Goal: Entertainment & Leisure: Consume media (video, audio)

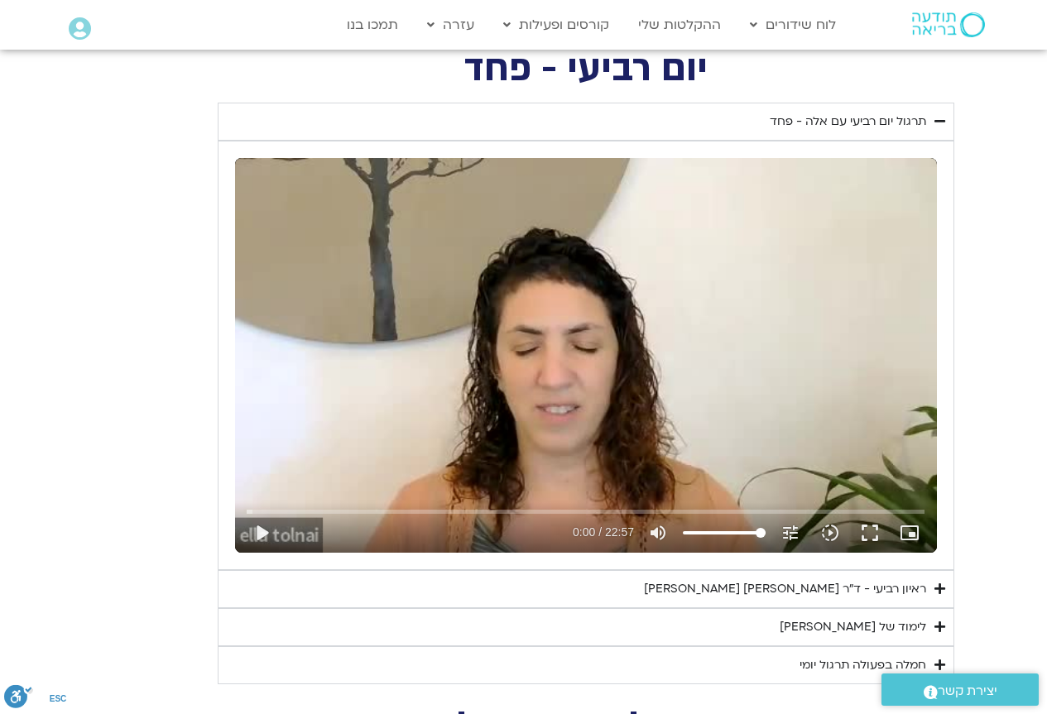
scroll to position [679, 0]
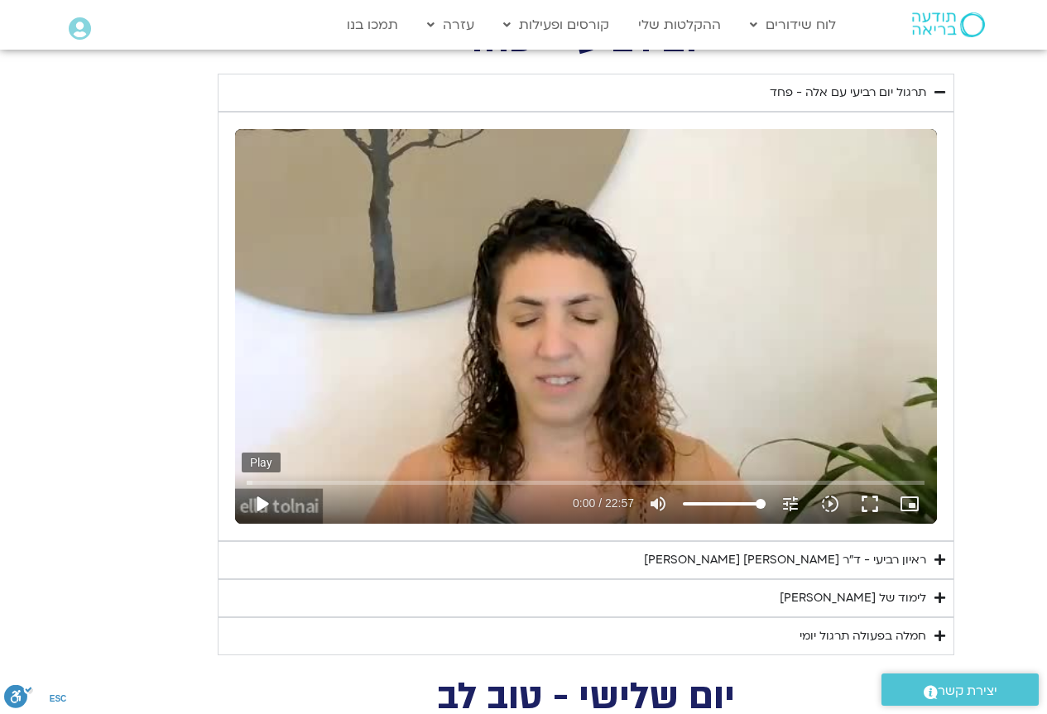
click at [262, 507] on button "play_arrow" at bounding box center [262, 504] width 40 height 40
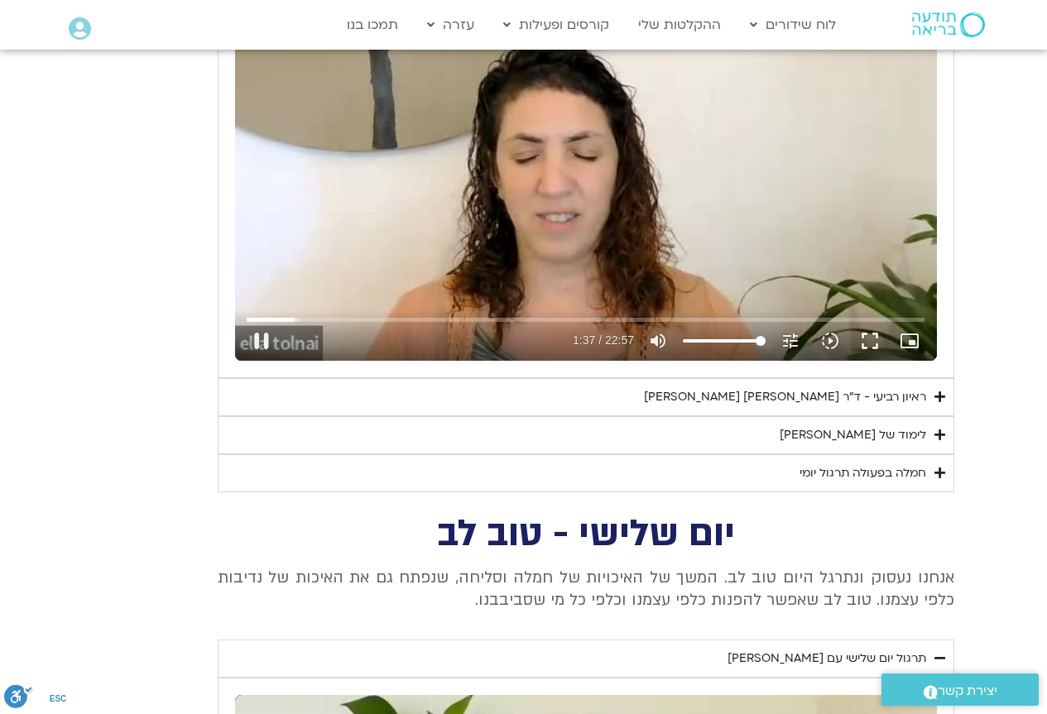
scroll to position [844, 0]
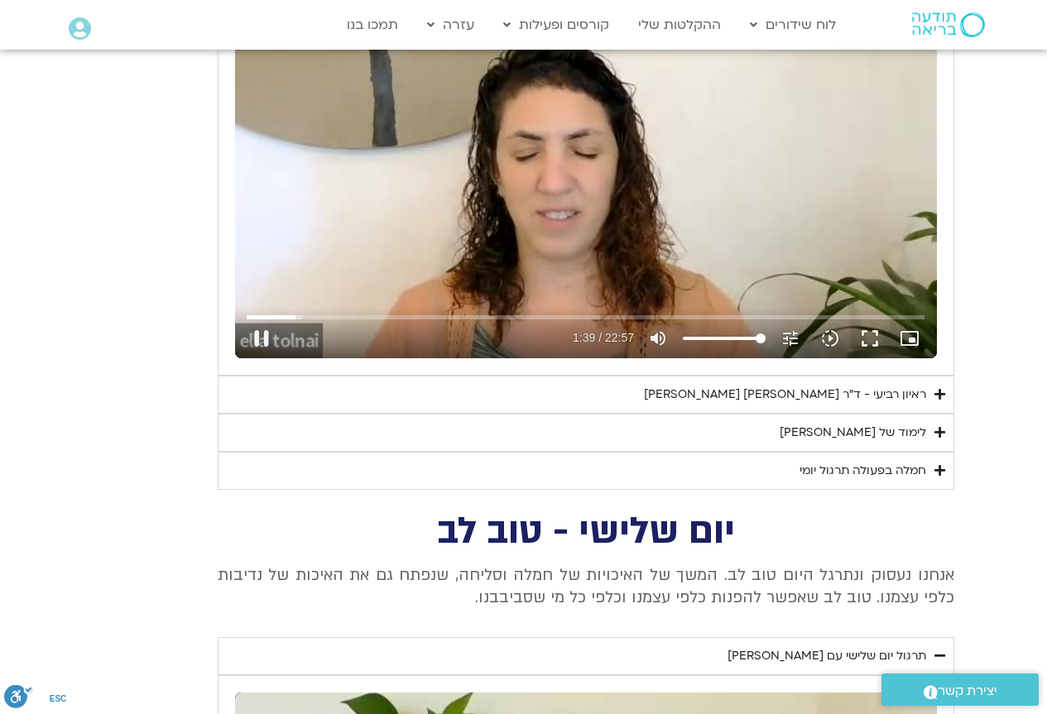
type input "99.777317"
type input "72.7095170454545"
type input "100.045106"
type input "72.7095170454545"
click at [741, 339] on input "Volume" at bounding box center [724, 339] width 83 height 10
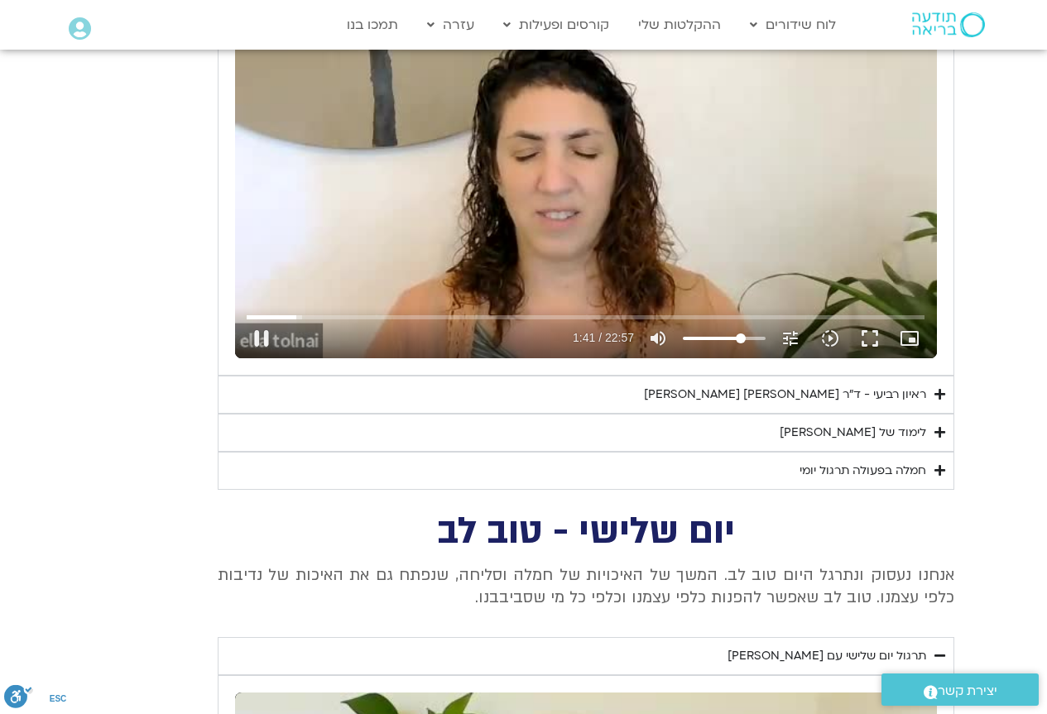
type input "101.708549"
type input "63.6186079545455"
type input "101.82705"
type input "63.6186079545455"
click at [734, 339] on input "Volume" at bounding box center [724, 339] width 83 height 10
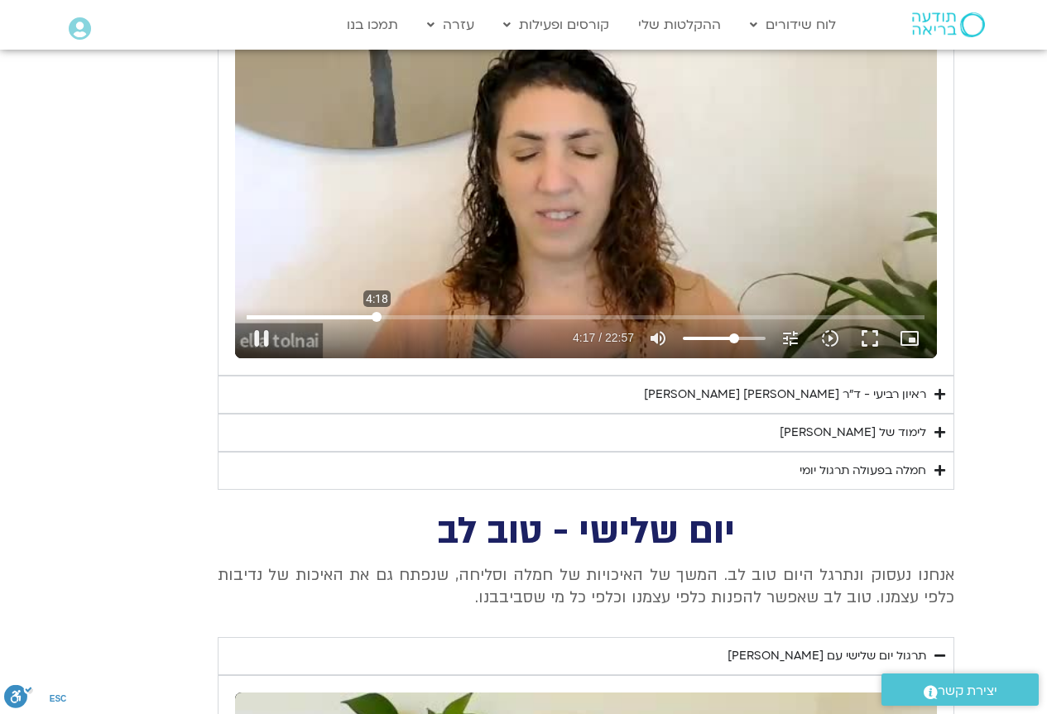
click at [377, 315] on input "Seek" at bounding box center [586, 317] width 678 height 10
click at [411, 315] on input "Seek" at bounding box center [586, 317] width 678 height 10
click at [464, 318] on input "Seek" at bounding box center [586, 317] width 678 height 10
click at [497, 317] on input "Seek" at bounding box center [586, 317] width 678 height 10
click at [547, 315] on input "Seek" at bounding box center [586, 317] width 678 height 10
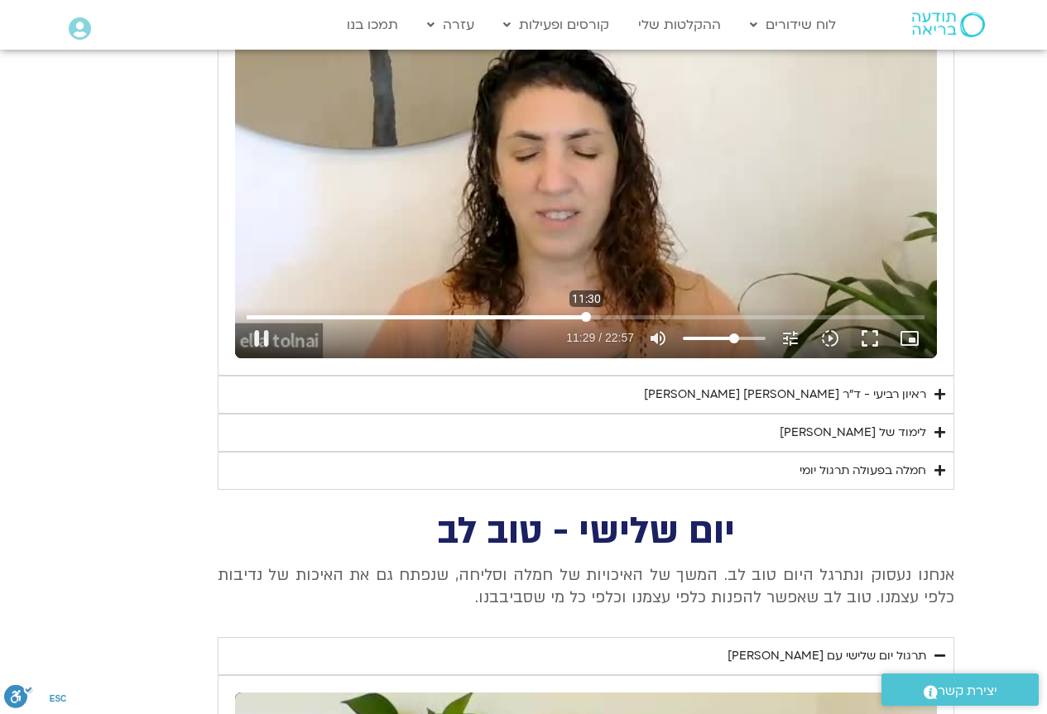
click at [586, 315] on input "Seek" at bounding box center [586, 317] width 678 height 10
click at [636, 315] on input "Seek" at bounding box center [586, 317] width 678 height 10
click at [685, 316] on input "Seek" at bounding box center [586, 317] width 678 height 10
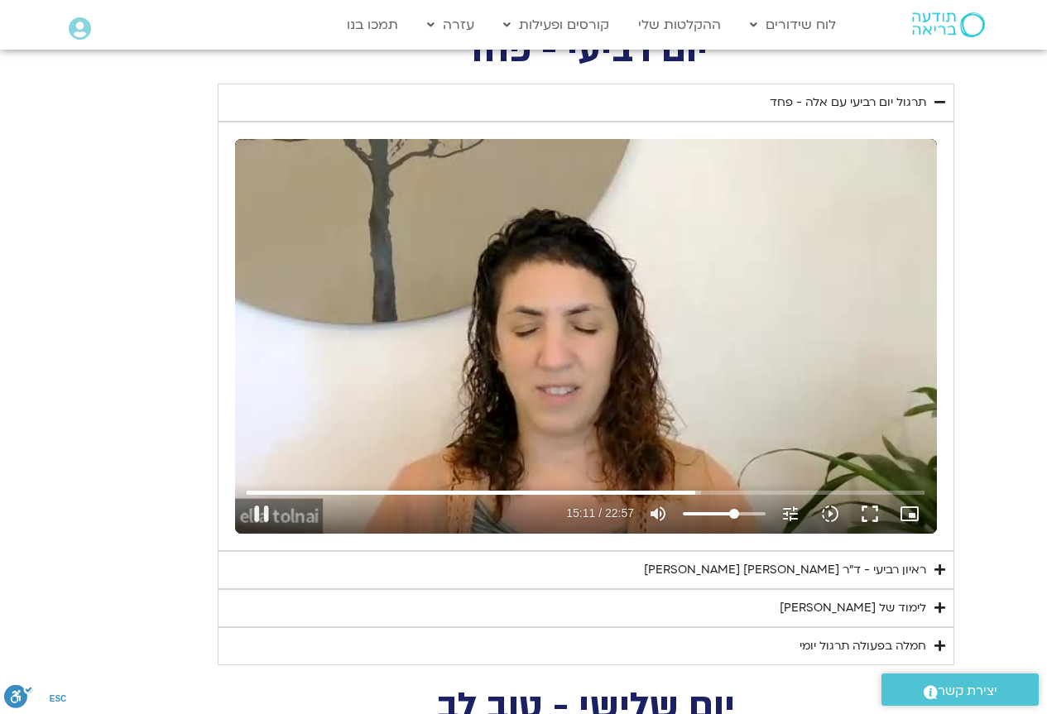
scroll to position [679, 0]
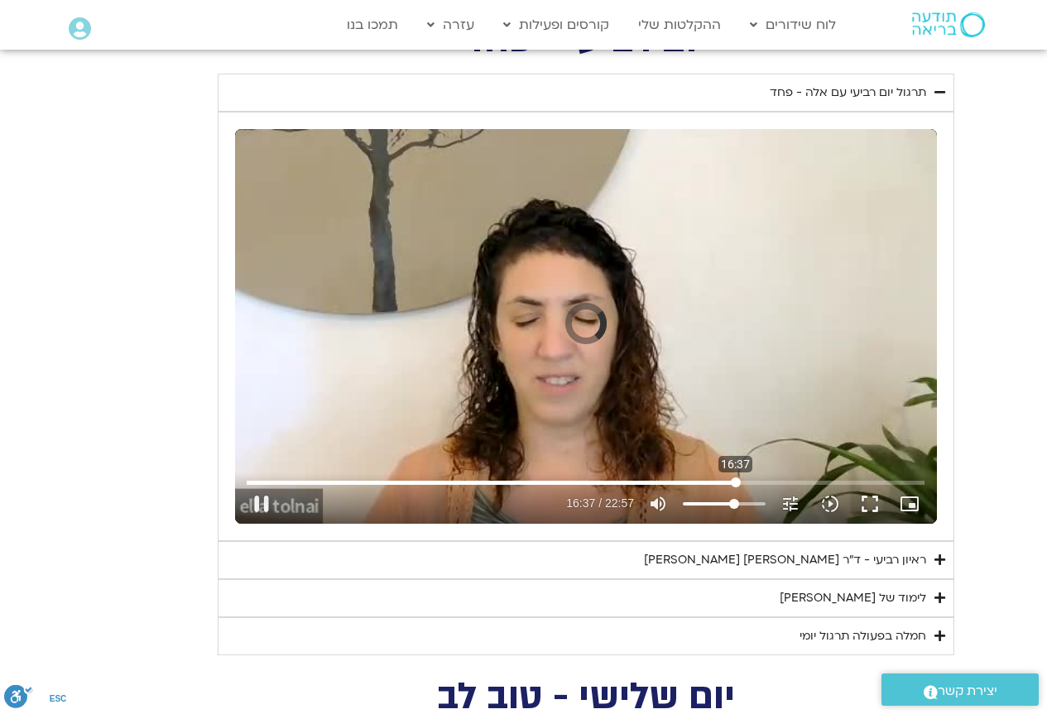
click at [736, 480] on input "Seek" at bounding box center [586, 483] width 678 height 10
click at [760, 484] on input "Seek" at bounding box center [586, 483] width 678 height 10
click at [793, 481] on input "Seek" at bounding box center [586, 483] width 678 height 10
click at [821, 480] on input "Seek" at bounding box center [586, 483] width 678 height 10
click at [849, 480] on input "Seek" at bounding box center [586, 483] width 678 height 10
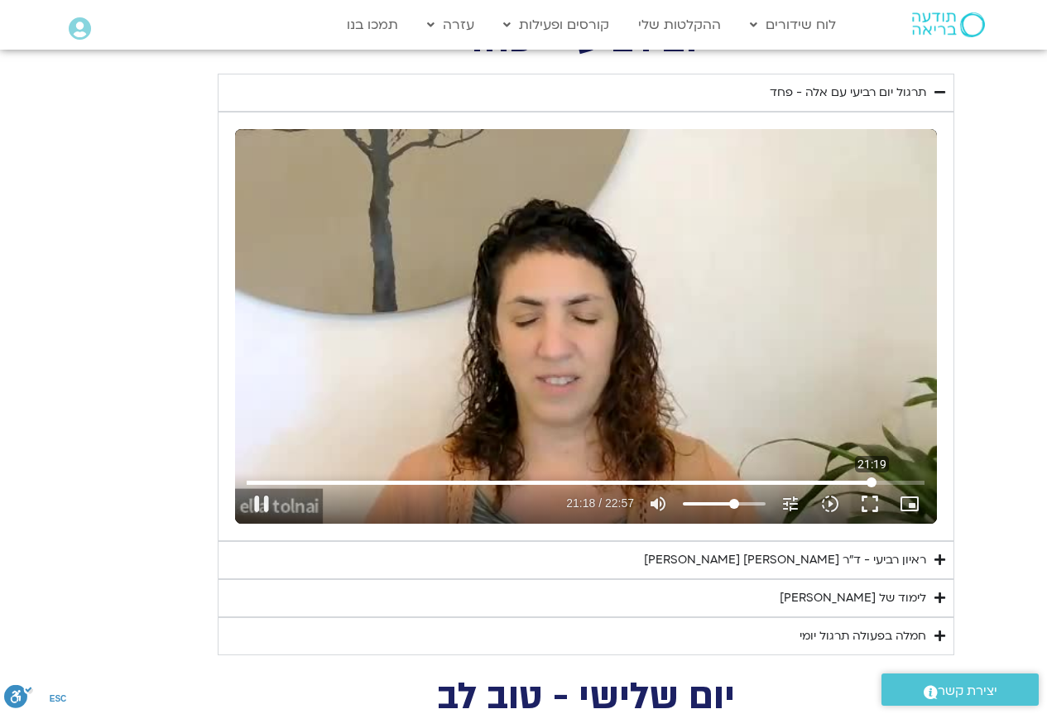
click at [872, 482] on input "Seek" at bounding box center [586, 483] width 678 height 10
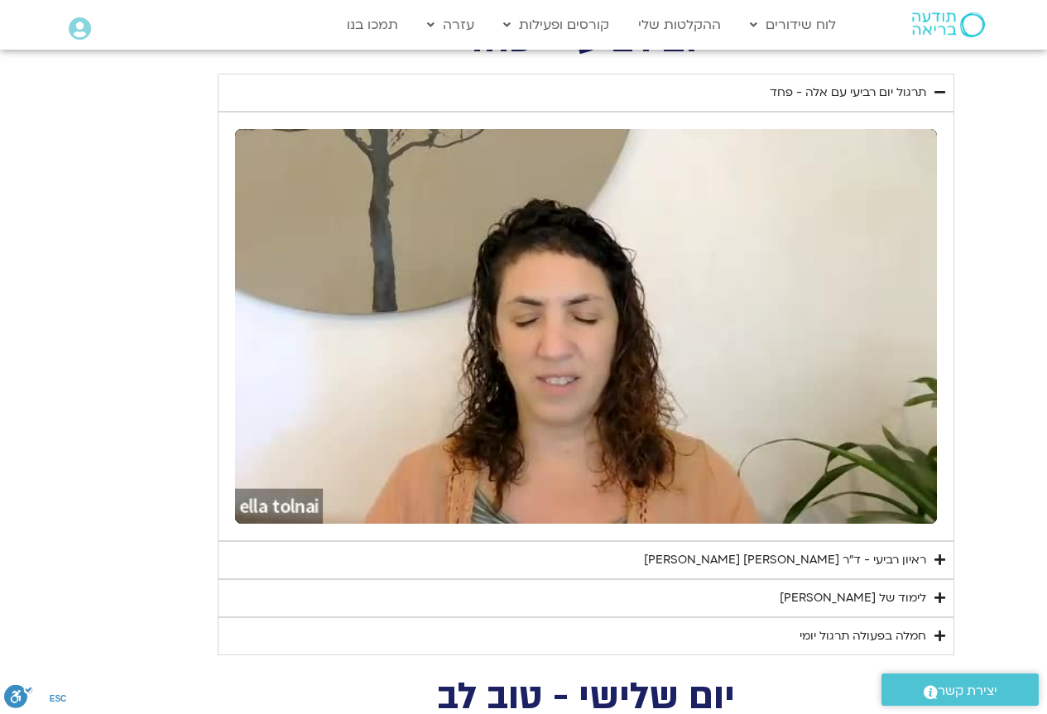
click at [901, 555] on div "ראיון רביעי - ד"ר [PERSON_NAME] [PERSON_NAME]" at bounding box center [785, 560] width 282 height 20
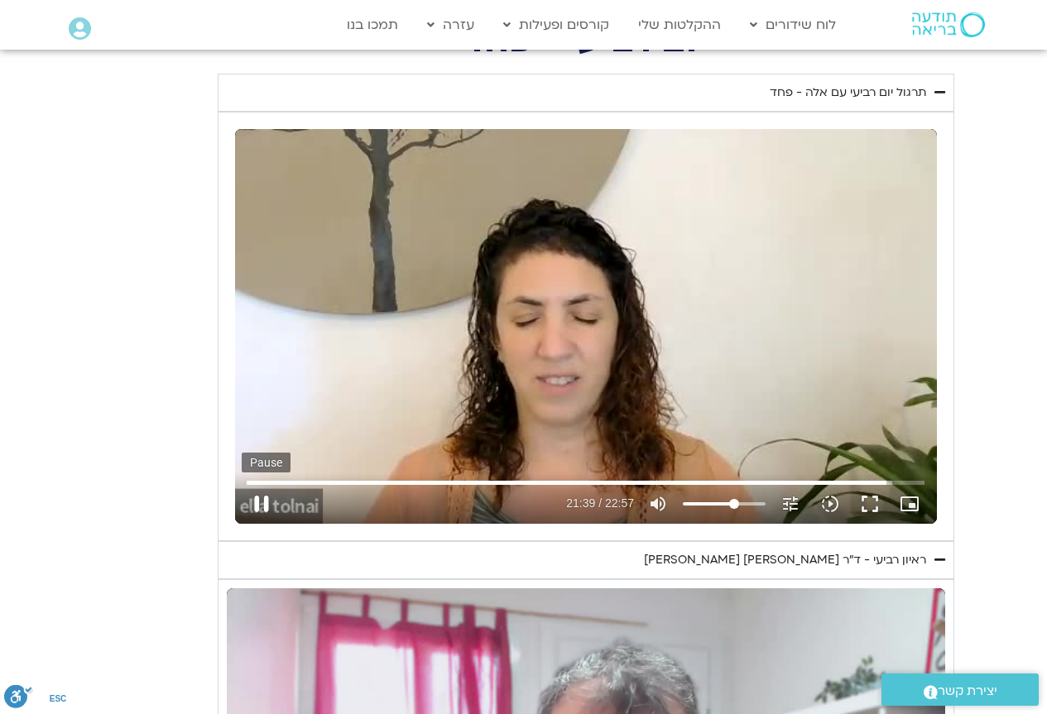
click at [262, 498] on button "pause" at bounding box center [262, 504] width 40 height 40
type input "1300.086989"
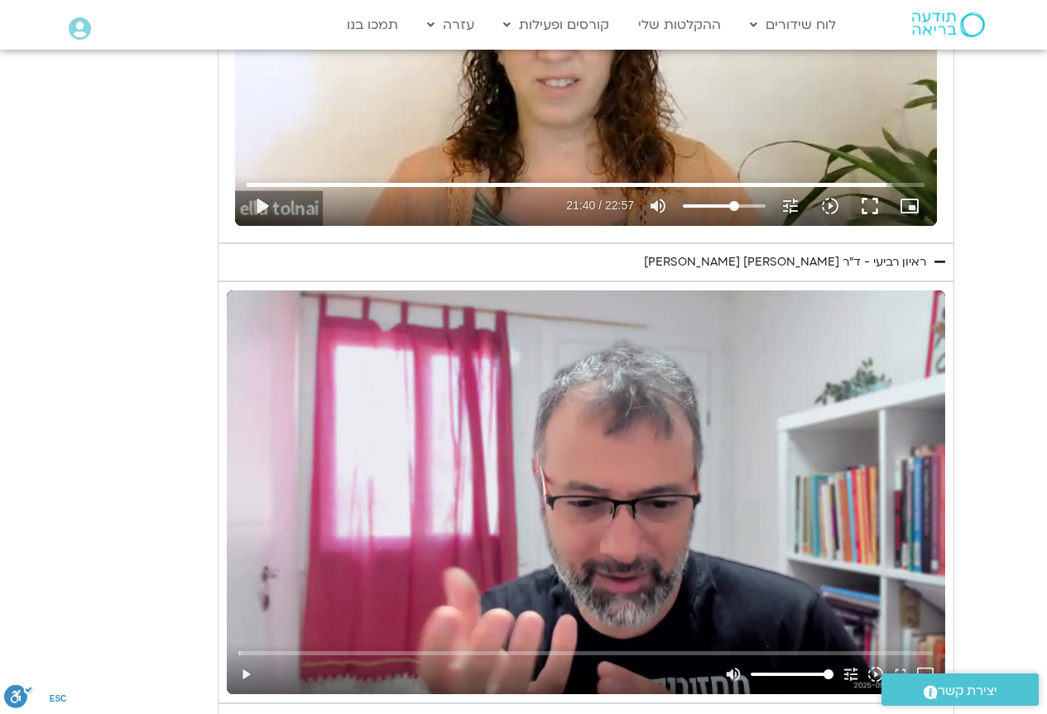
scroll to position [1093, 0]
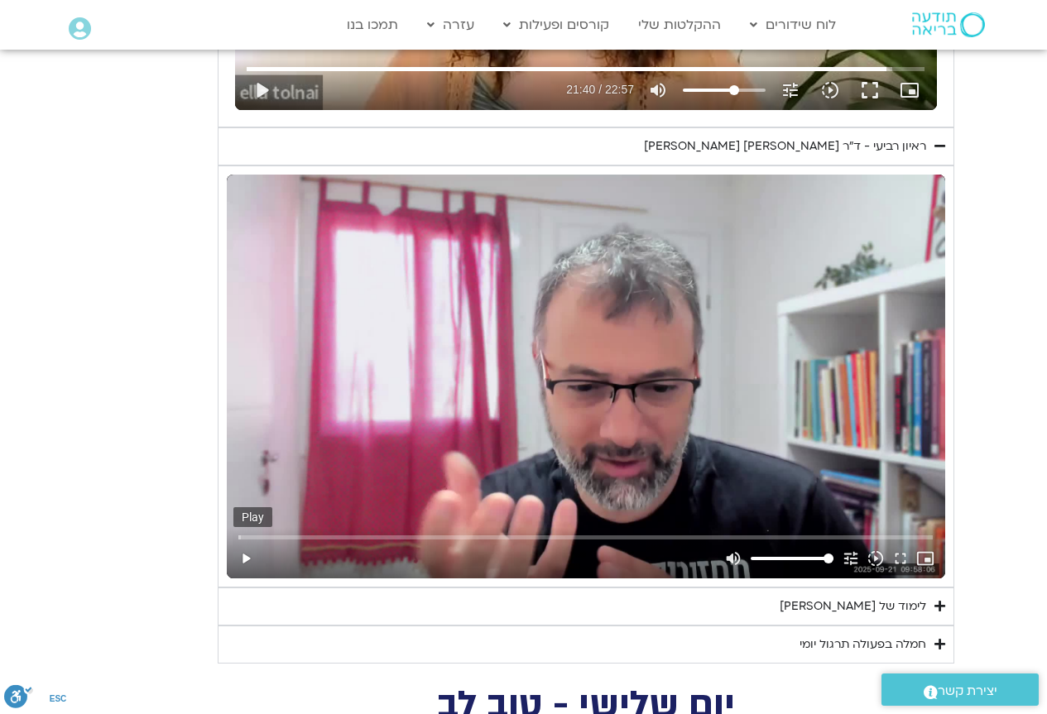
click at [245, 552] on button "play_arrow" at bounding box center [245, 559] width 25 height 40
click at [300, 536] on input "Seek" at bounding box center [585, 537] width 695 height 10
click at [329, 536] on input "Seek" at bounding box center [585, 537] width 695 height 10
click at [377, 535] on input "Seek" at bounding box center [585, 537] width 695 height 10
click at [427, 536] on input "Seek" at bounding box center [585, 537] width 695 height 10
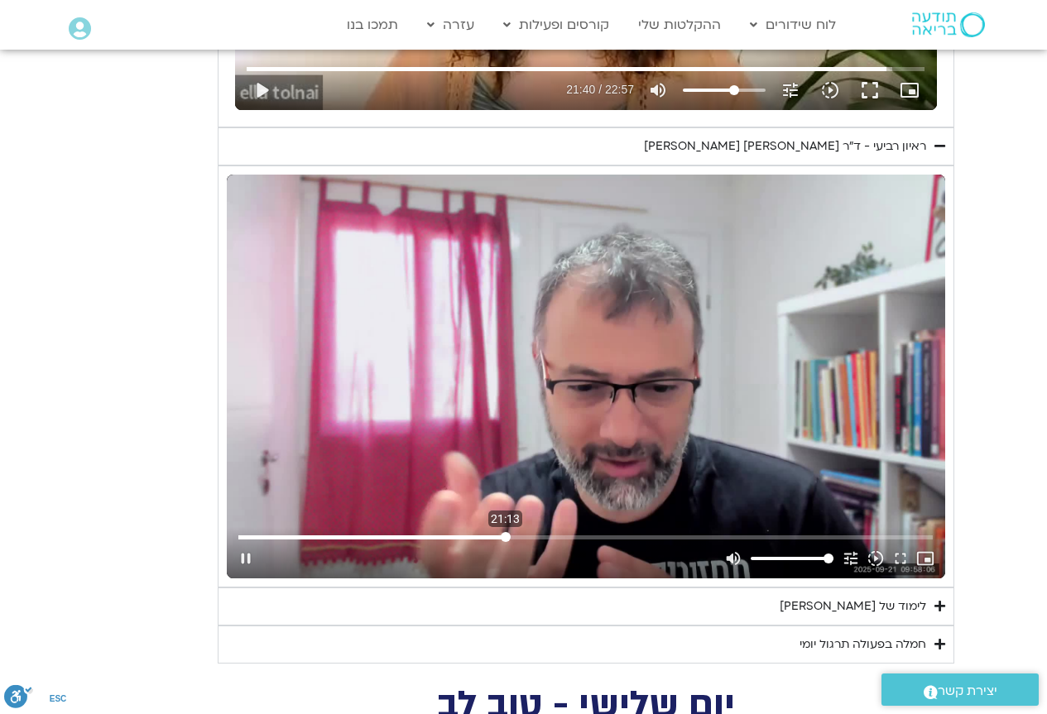
click at [506, 532] on input "Seek" at bounding box center [585, 537] width 695 height 10
click at [561, 537] on input "Seek" at bounding box center [585, 537] width 695 height 10
click at [608, 537] on input "Seek" at bounding box center [585, 537] width 695 height 10
click at [661, 535] on input "Seek" at bounding box center [585, 537] width 695 height 10
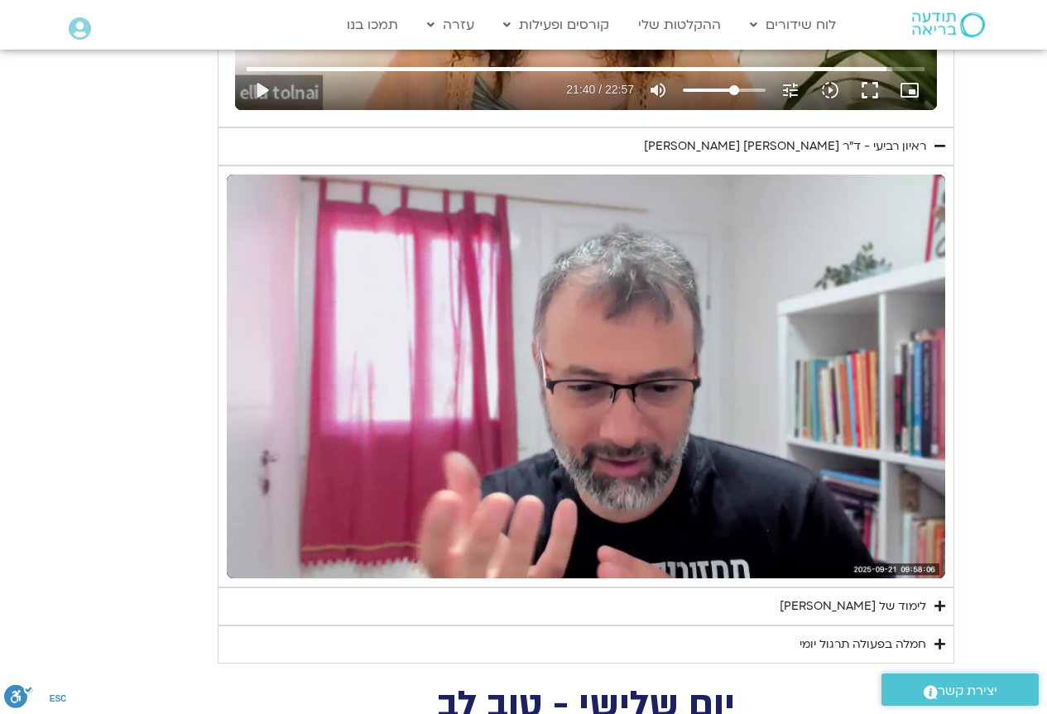
click at [892, 603] on div "לימוד של [PERSON_NAME]" at bounding box center [853, 607] width 147 height 20
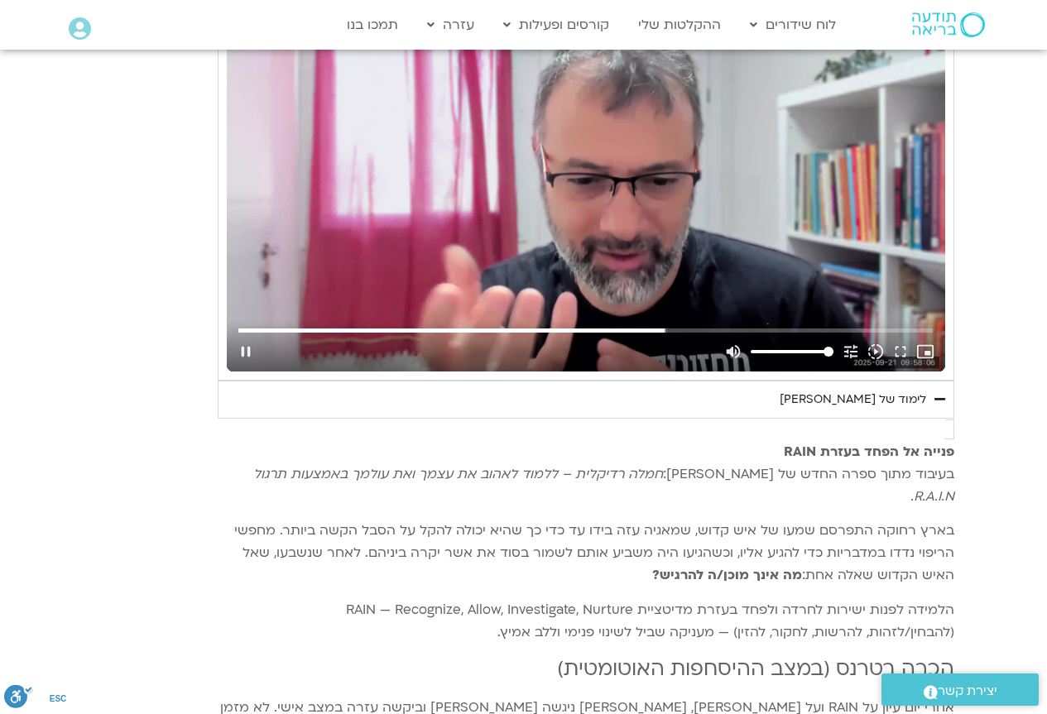
scroll to position [1341, 0]
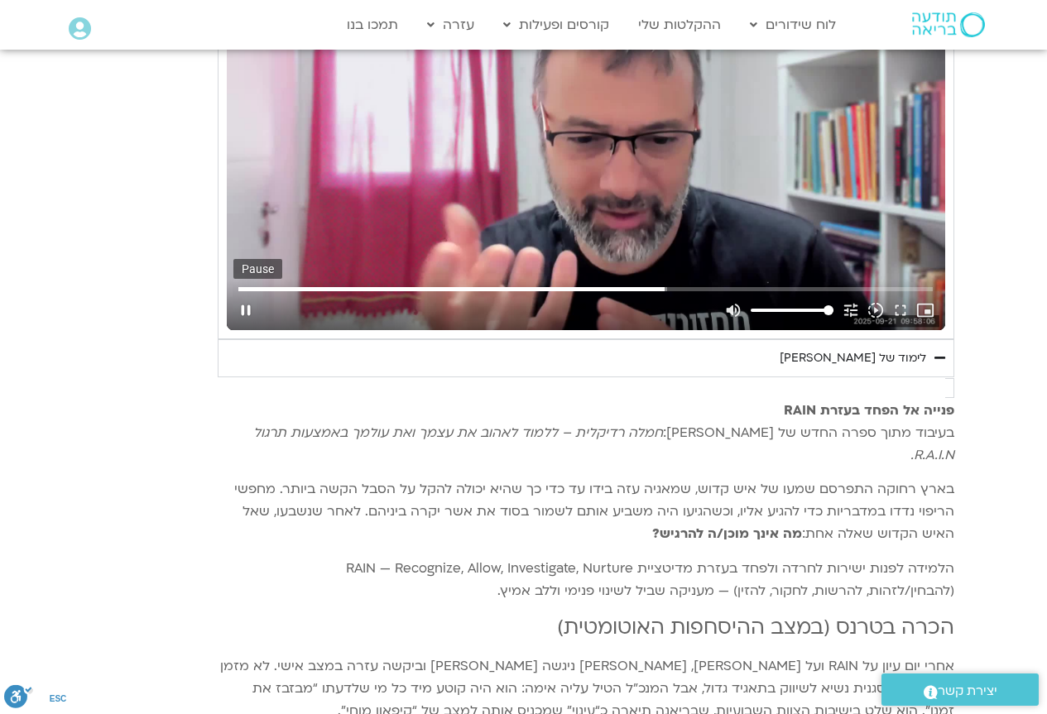
click at [247, 310] on button "pause" at bounding box center [245, 311] width 25 height 40
type input "2040.13888"
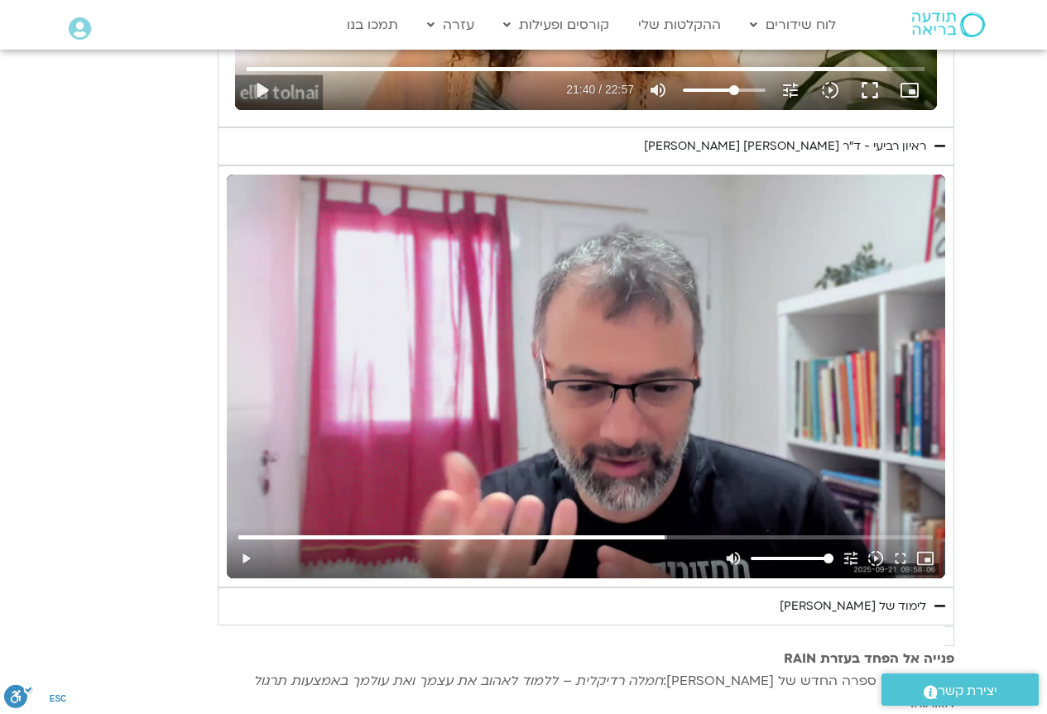
scroll to position [1258, 0]
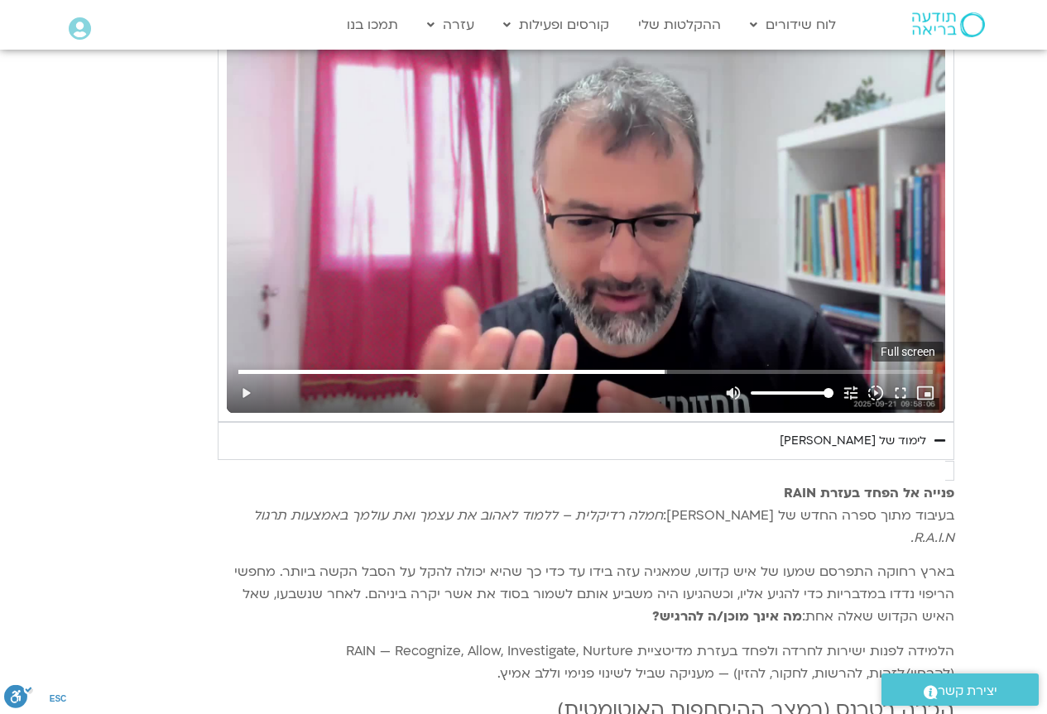
click at [902, 392] on button "fullscreen" at bounding box center [900, 393] width 25 height 40
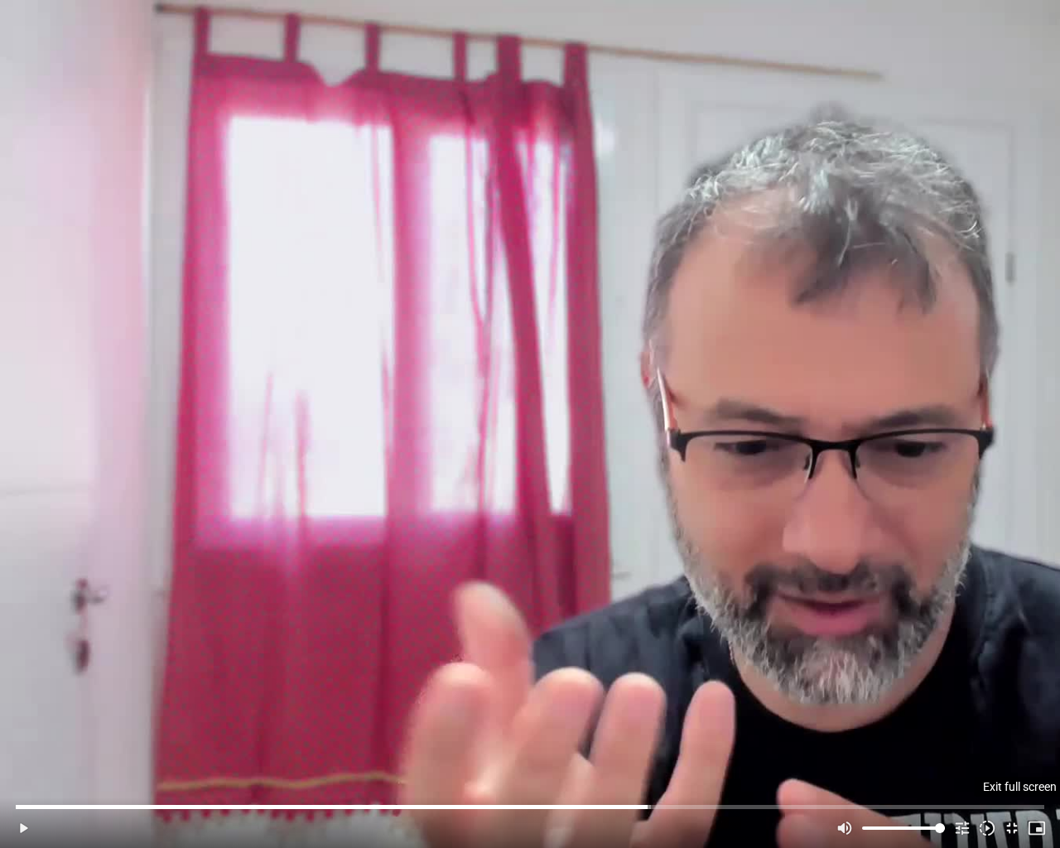
click at [1012, 714] on button "fullscreen_exit" at bounding box center [1011, 828] width 25 height 40
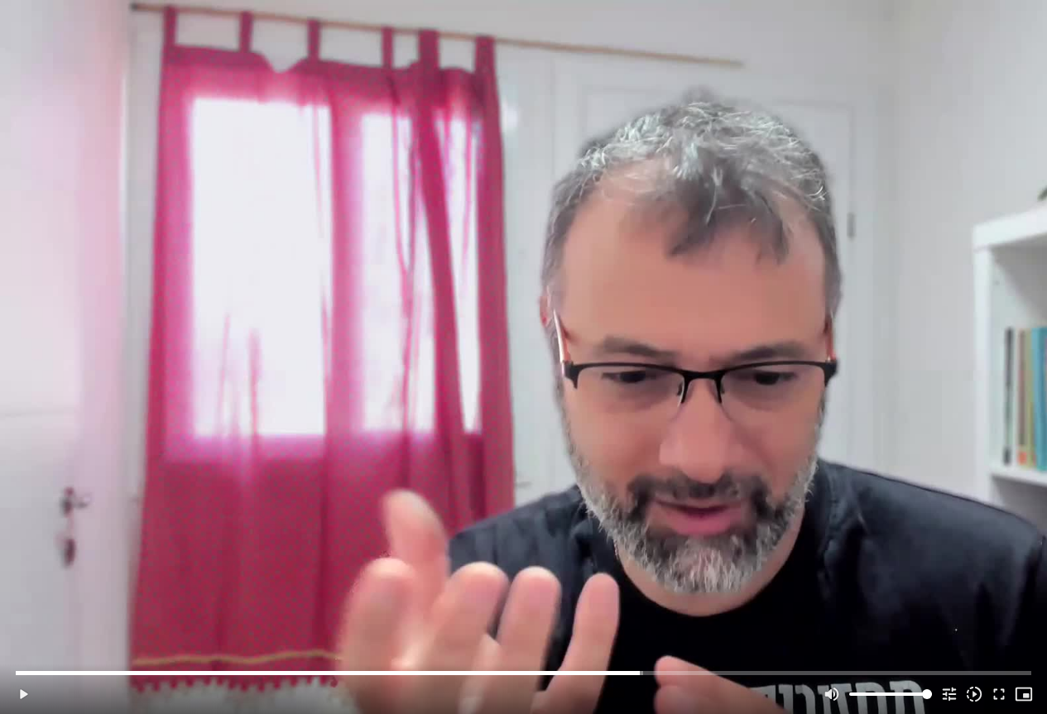
scroll to position [2334, 0]
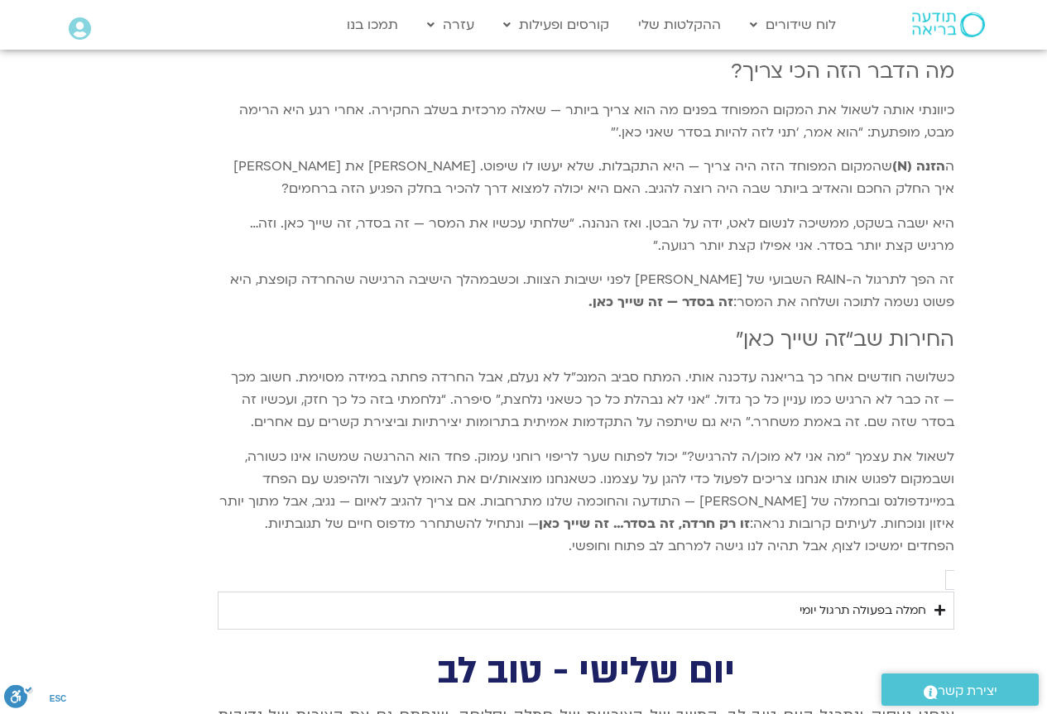
click at [865, 601] on div "חמלה בפעולה תרגול יומי" at bounding box center [863, 611] width 127 height 20
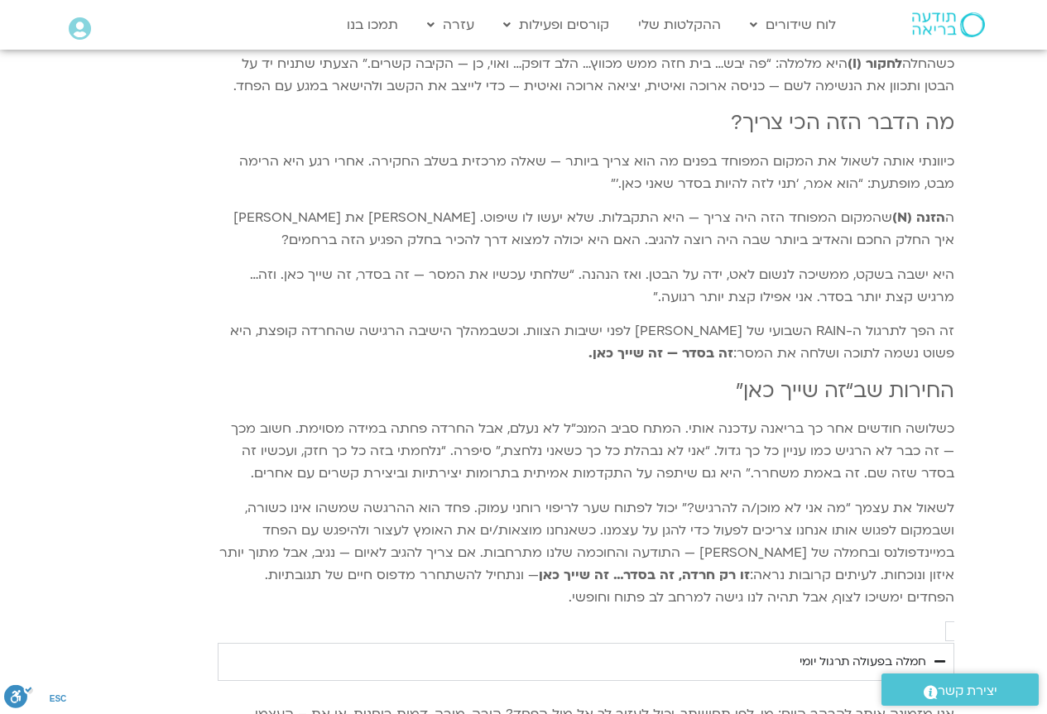
scroll to position [2252, 0]
